Goal: Check status: Check status

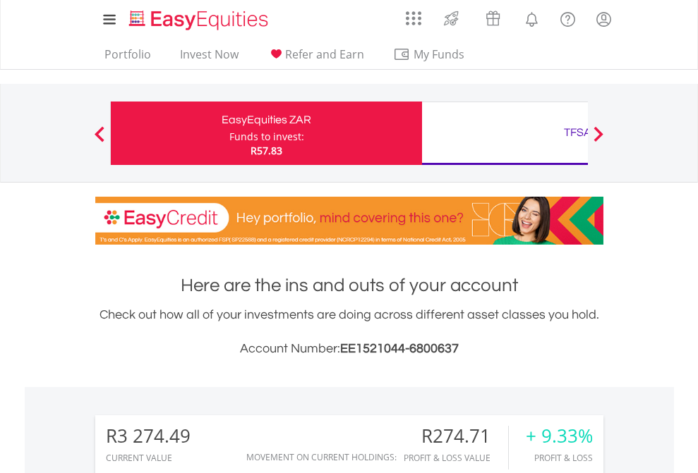
scroll to position [135, 222]
click at [229, 133] on div "Funds to invest:" at bounding box center [266, 137] width 75 height 14
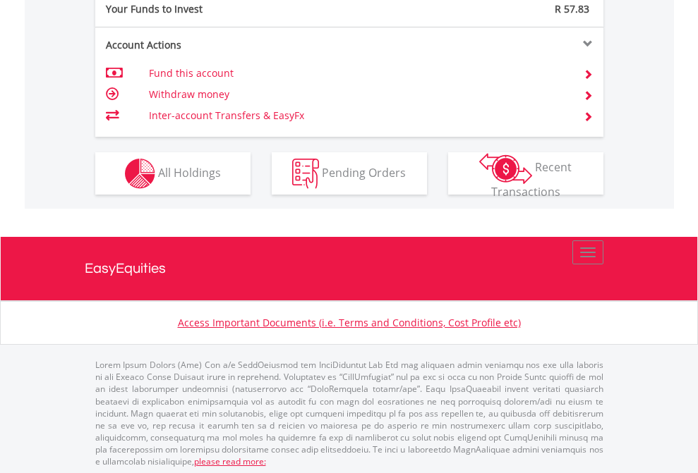
scroll to position [1409, 0]
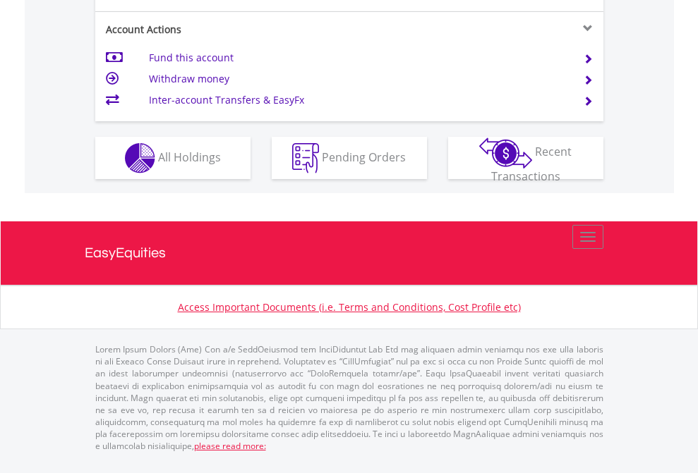
scroll to position [1381, 0]
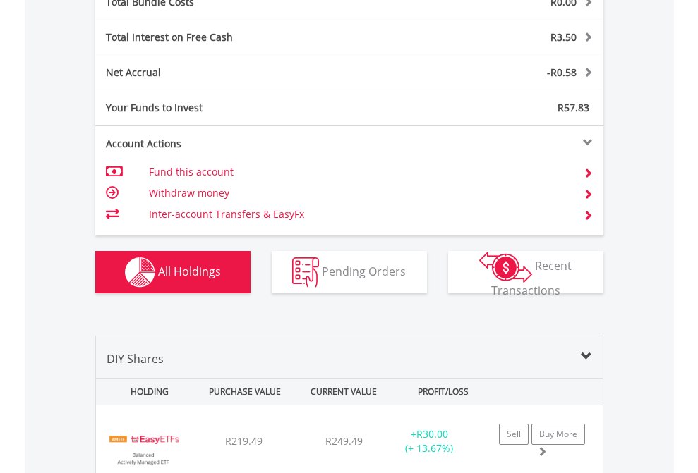
scroll to position [1654, 0]
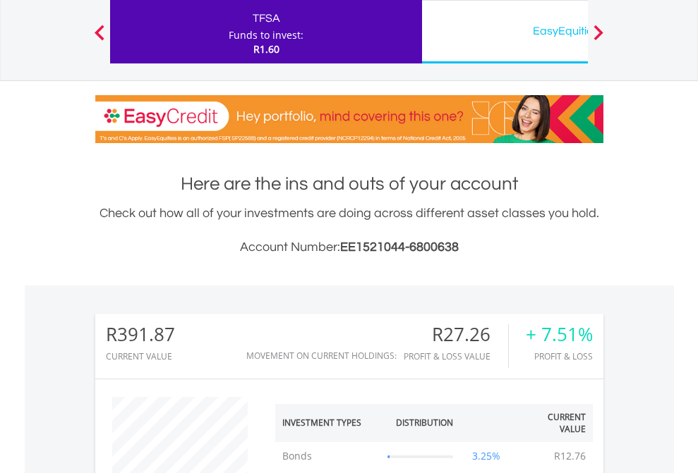
scroll to position [135, 222]
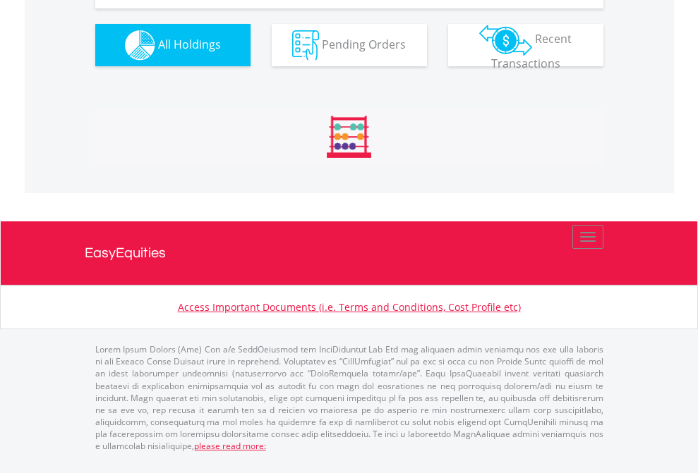
scroll to position [135, 222]
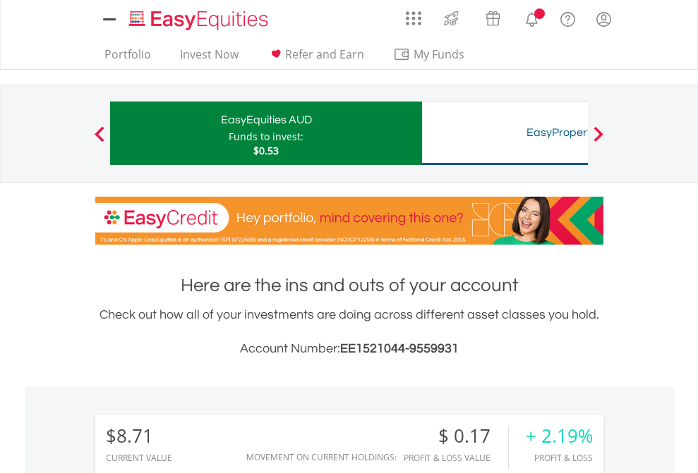
scroll to position [1053, 0]
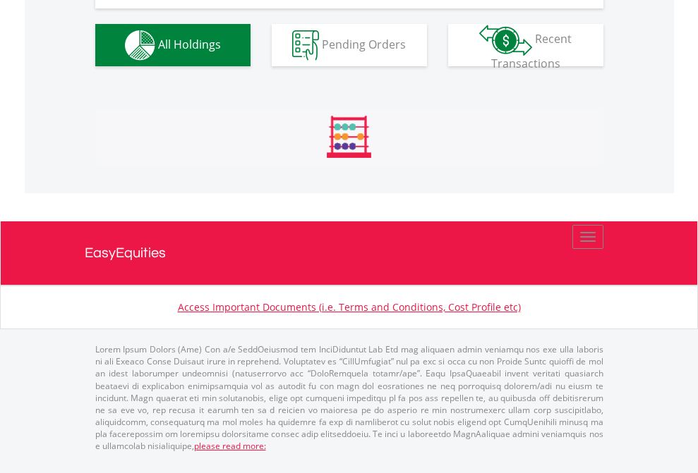
scroll to position [1569, 0]
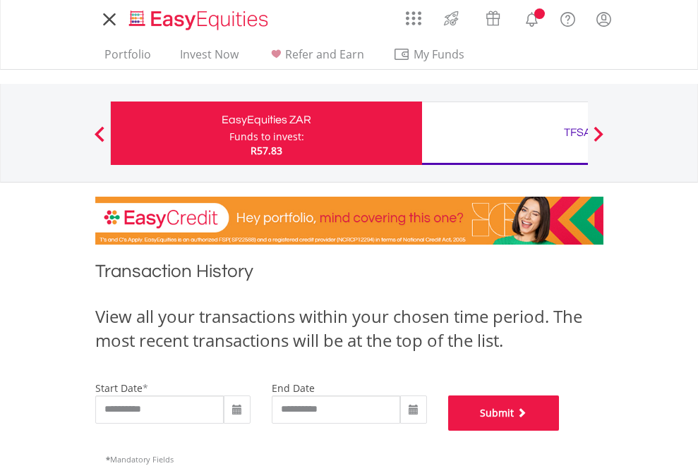
click at [560, 431] on button "Submit" at bounding box center [503, 413] width 111 height 35
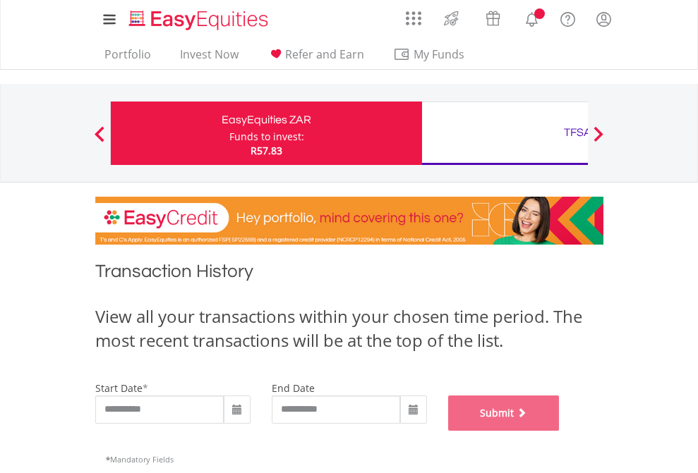
scroll to position [572, 0]
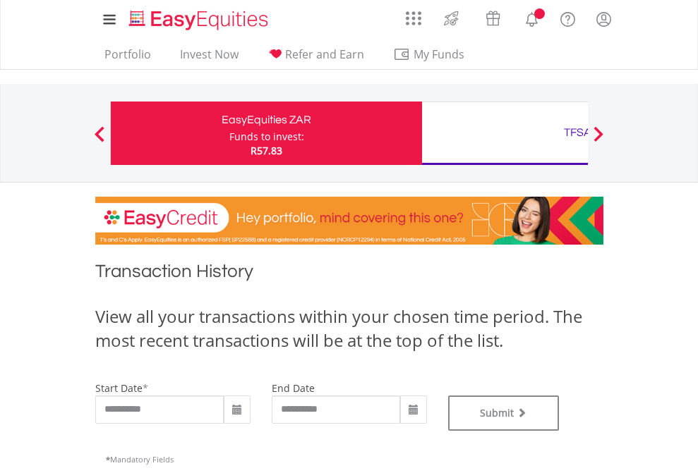
click at [504, 133] on div "TFSA" at bounding box center [577, 133] width 294 height 20
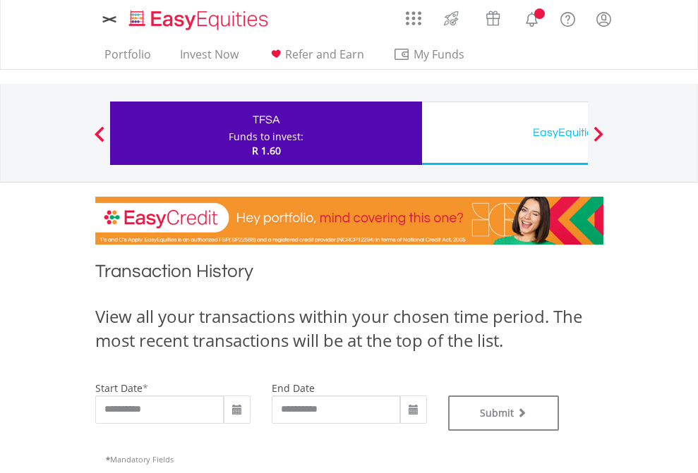
type input "**********"
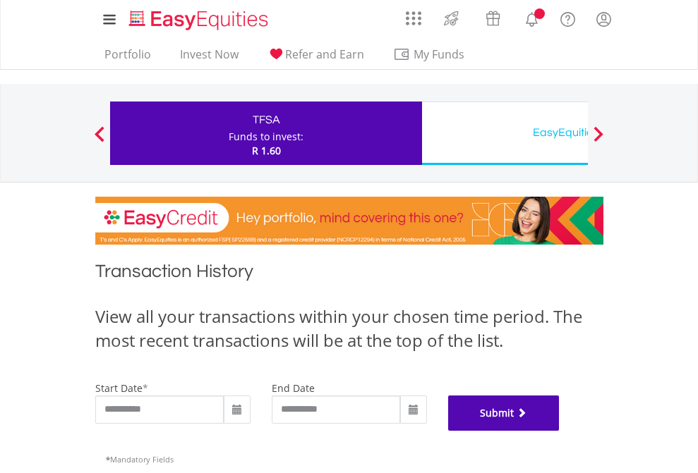
click at [560, 431] on button "Submit" at bounding box center [503, 413] width 111 height 35
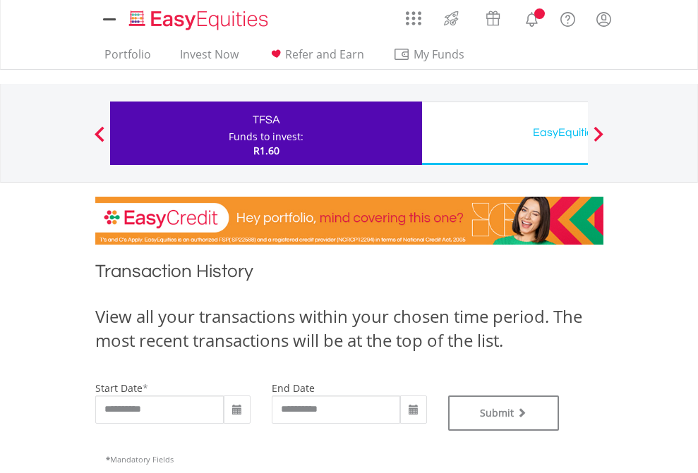
click at [504, 133] on div "EasyEquities USD" at bounding box center [577, 133] width 294 height 20
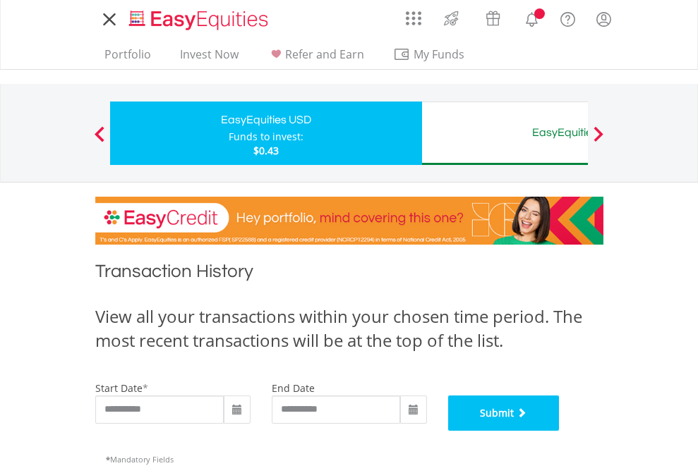
click at [560, 431] on button "Submit" at bounding box center [503, 413] width 111 height 35
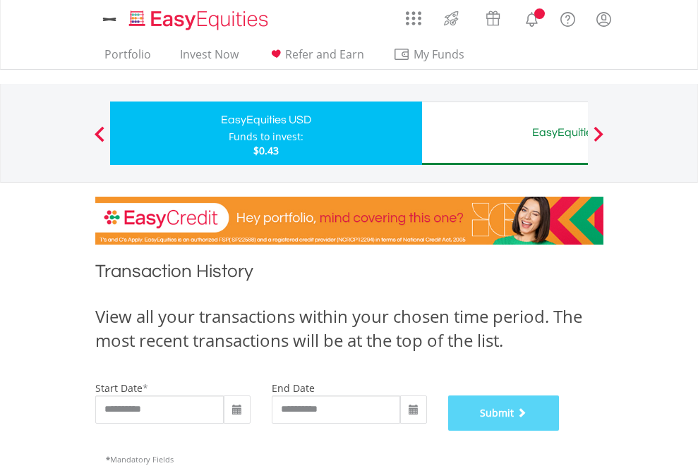
scroll to position [572, 0]
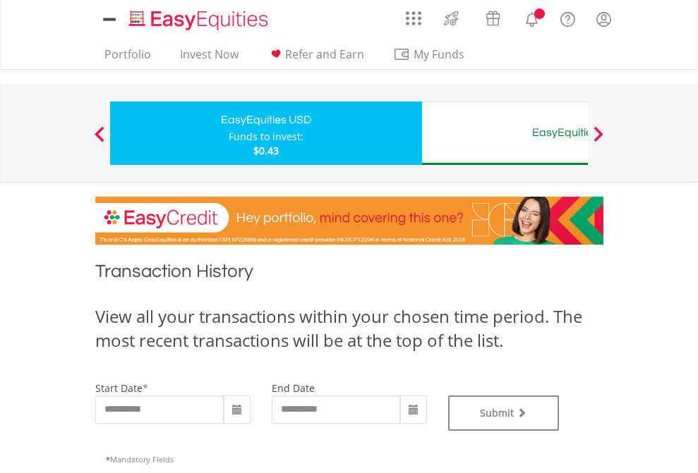
click at [504, 133] on div "EasyEquities AUD" at bounding box center [577, 133] width 294 height 20
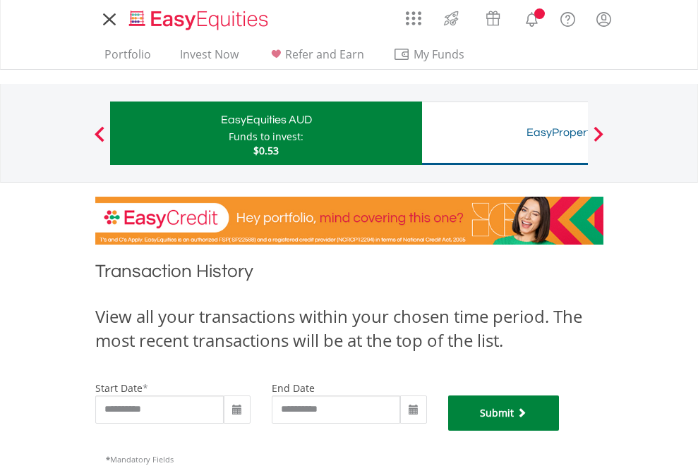
click at [560, 431] on button "Submit" at bounding box center [503, 413] width 111 height 35
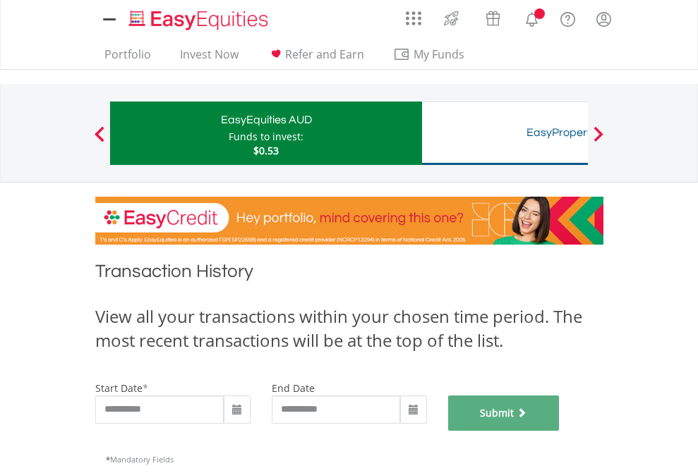
scroll to position [572, 0]
